Goal: Task Accomplishment & Management: Use online tool/utility

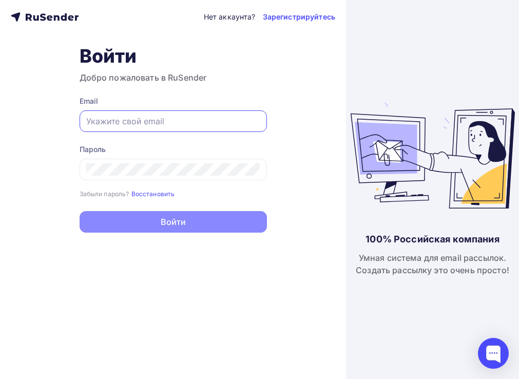
paste input "[URL][DOMAIN_NAME]"
type input "[URL][DOMAIN_NAME]"
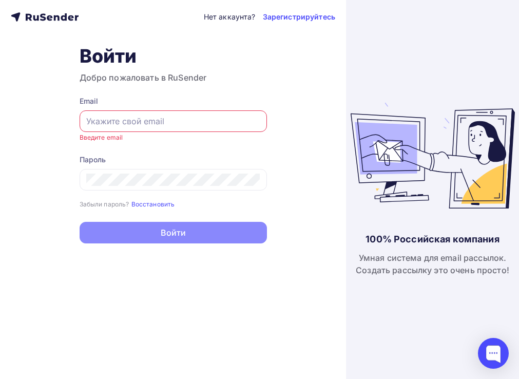
paste input "[EMAIL_ADDRESS][DOMAIN_NAME]"
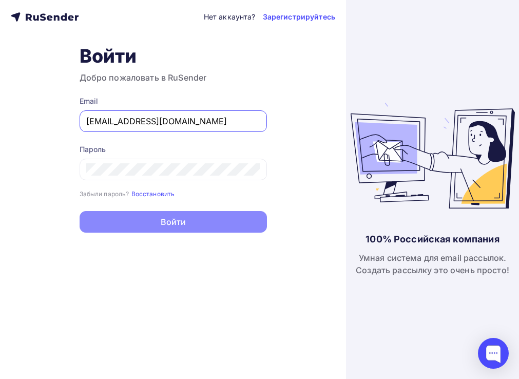
type input "[EMAIL_ADDRESS][DOMAIN_NAME]"
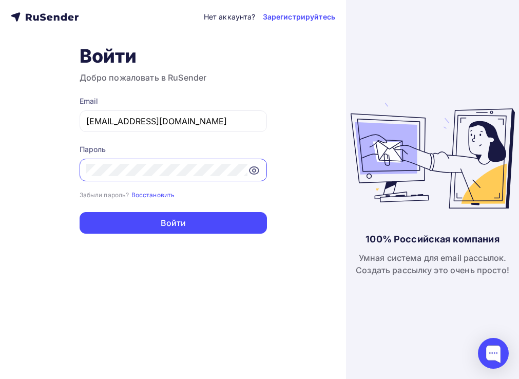
click at [173, 224] on button "Войти" at bounding box center [174, 223] width 188 height 22
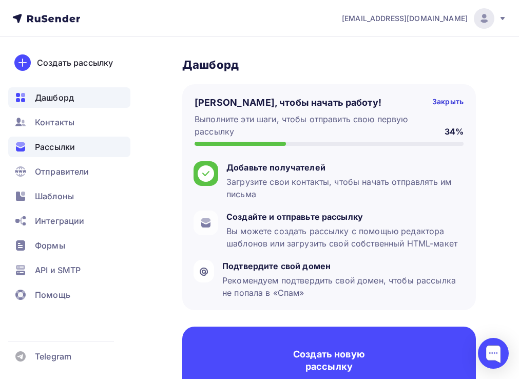
click at [64, 143] on span "Рассылки" at bounding box center [55, 147] width 40 height 12
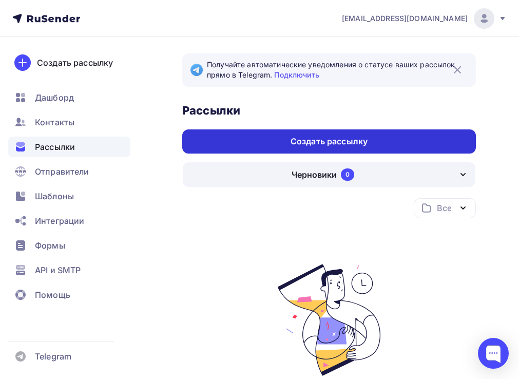
click at [324, 144] on div "Создать рассылку" at bounding box center [329, 142] width 77 height 12
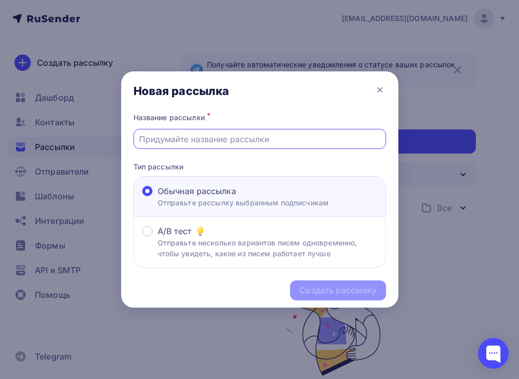
click at [270, 141] on input "text" at bounding box center [259, 139] width 241 height 12
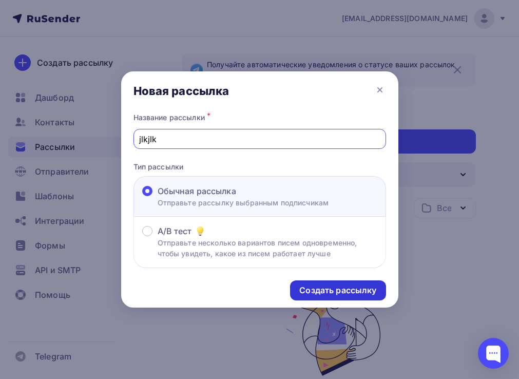
type input "jlkjlk"
click at [365, 285] on div "Создать рассылку" at bounding box center [338, 291] width 96 height 20
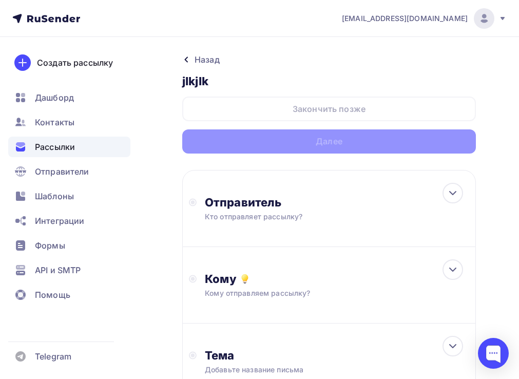
click at [257, 120] on div "Назад jlkjlk jlkjlk Закончить позже Далее" at bounding box center [329, 103] width 294 height 100
click at [245, 227] on div "Отправитель Кто отправляет рассылку? Email * [EMAIL_ADDRESS][DOMAIN_NAME] [EMAI…" at bounding box center [329, 208] width 294 height 77
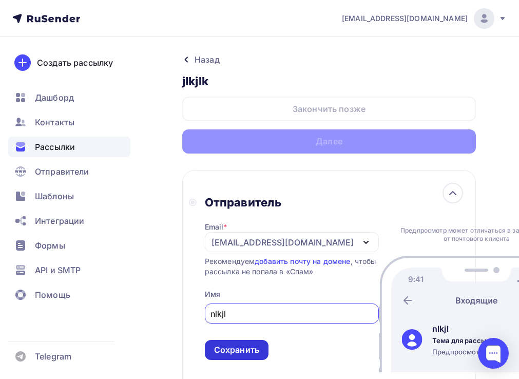
type input "nlkjl"
click at [245, 356] on div "Сохранить" at bounding box center [236, 350] width 45 height 12
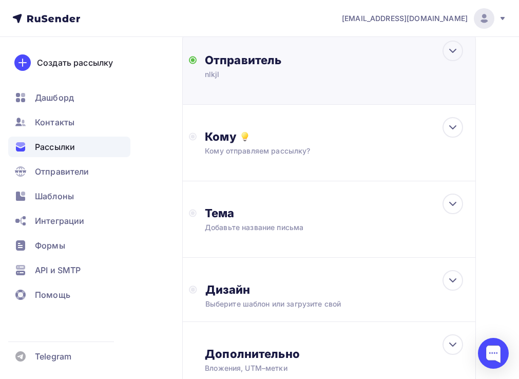
scroll to position [188, 0]
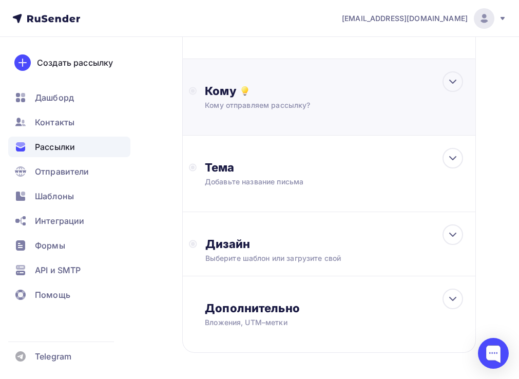
click at [258, 90] on div "Кому" at bounding box center [337, 91] width 265 height 14
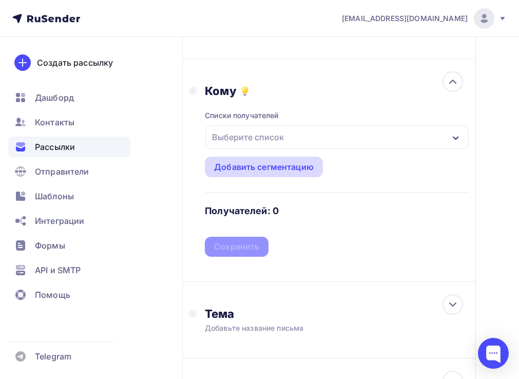
click at [258, 164] on div "Добавить сегментацию" at bounding box center [264, 167] width 100 height 12
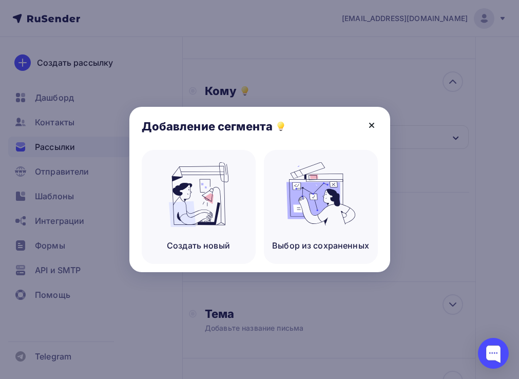
click at [376, 125] on icon at bounding box center [372, 125] width 12 height 12
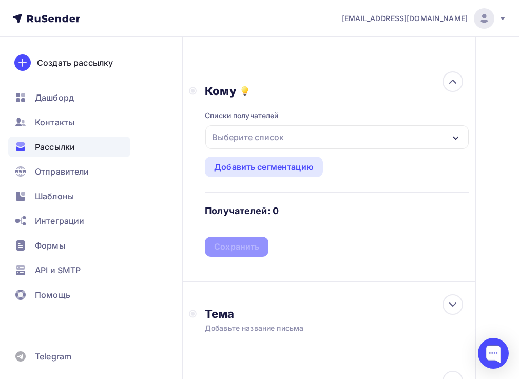
click at [376, 144] on div "Добавление сегмента" at bounding box center [259, 128] width 261 height 43
click at [294, 140] on div "Выберите список" at bounding box center [337, 137] width 264 height 24
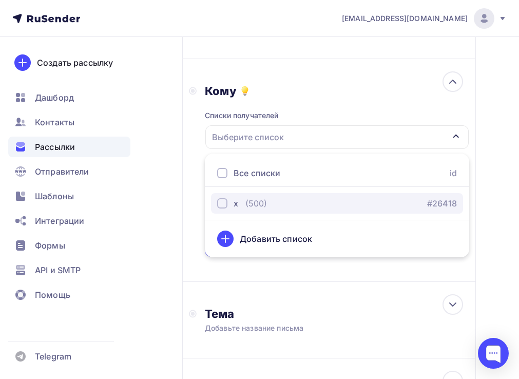
click at [247, 207] on div "(500)" at bounding box center [257, 203] width 22 height 12
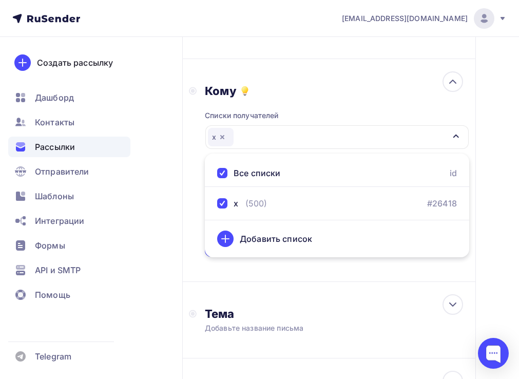
click at [233, 274] on div "Кому Списки получателей х Все списки id х (500) #26418 Добавить список Добавить…" at bounding box center [329, 170] width 294 height 223
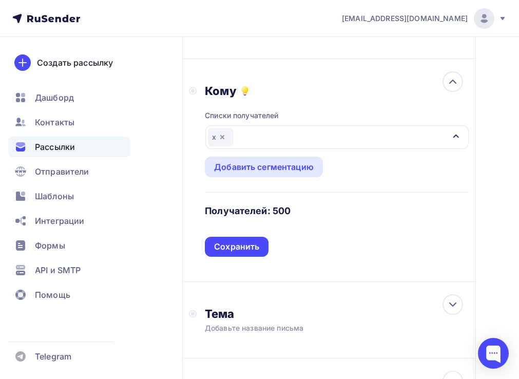
click at [244, 249] on div "Сохранить" at bounding box center [236, 247] width 45 height 12
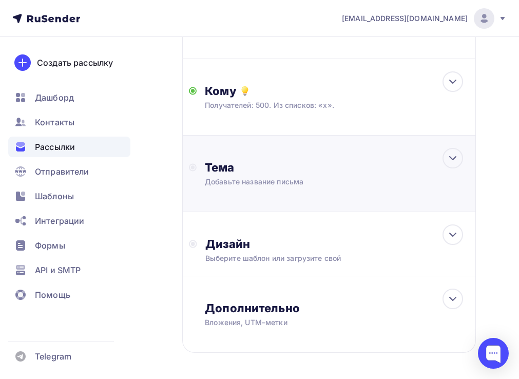
click at [251, 173] on div "Тема" at bounding box center [306, 167] width 203 height 14
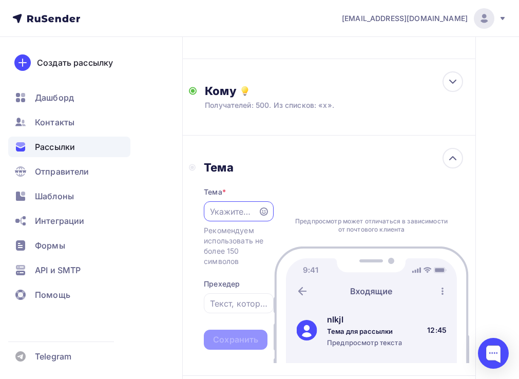
scroll to position [0, 0]
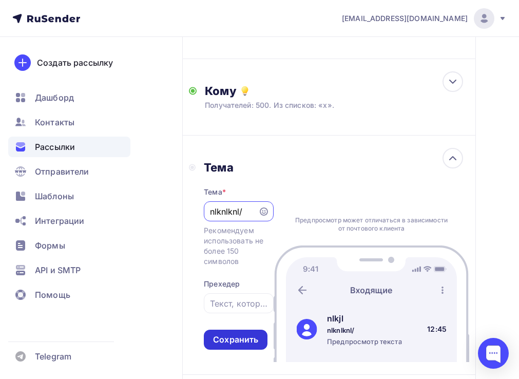
type input "nlknlknl/"
click at [240, 341] on div "Сохранить" at bounding box center [235, 340] width 45 height 12
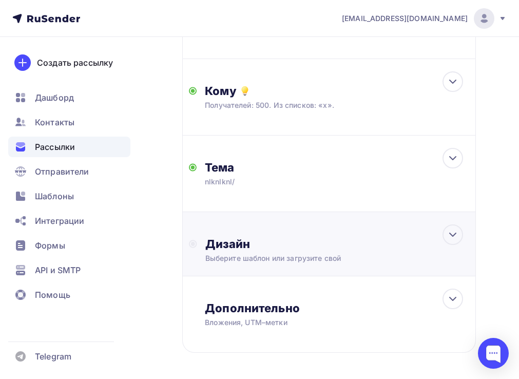
click at [250, 254] on div "Дизайн Выберите шаблон или загрузите свой" at bounding box center [333, 250] width 272 height 27
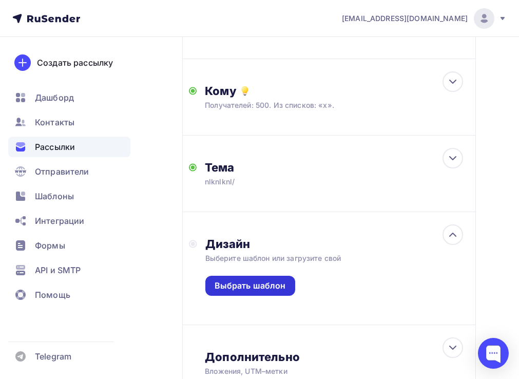
click at [245, 287] on div "Выбрать шаблон" at bounding box center [250, 286] width 71 height 12
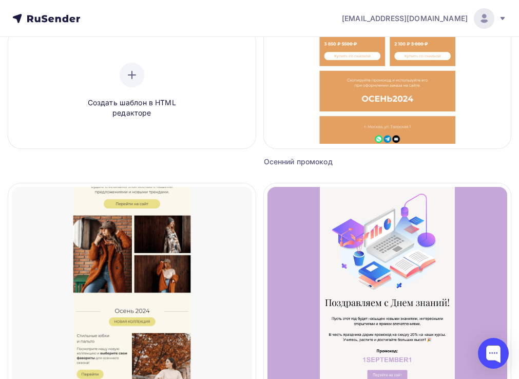
scroll to position [283, 0]
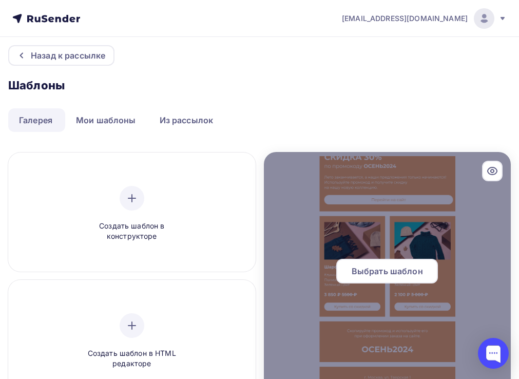
scroll to position [0, 0]
click at [384, 272] on span "Выбрать шаблон" at bounding box center [387, 271] width 71 height 12
